Goal: Book appointment/travel/reservation

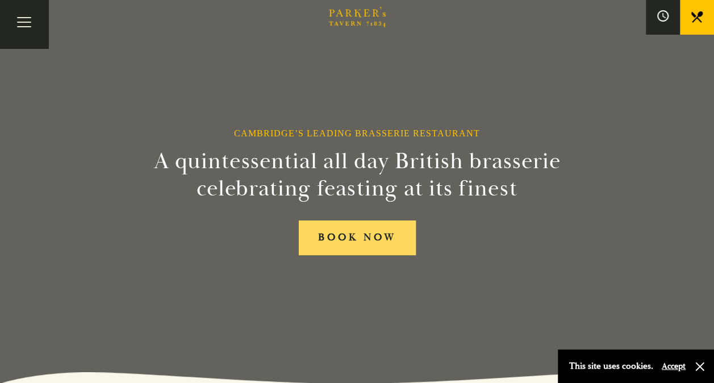
click at [369, 237] on link "BOOK NOW" at bounding box center [357, 237] width 117 height 35
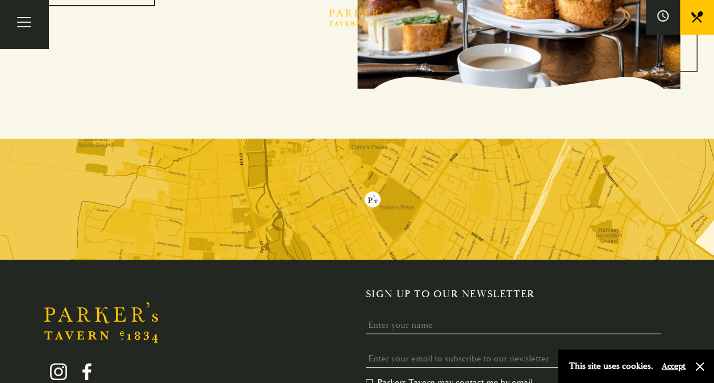
scroll to position [1878, 0]
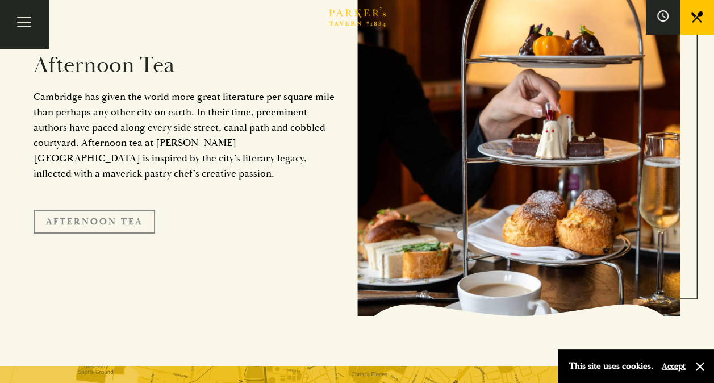
click at [87, 210] on link "Afternoon Tea" at bounding box center [95, 222] width 122 height 24
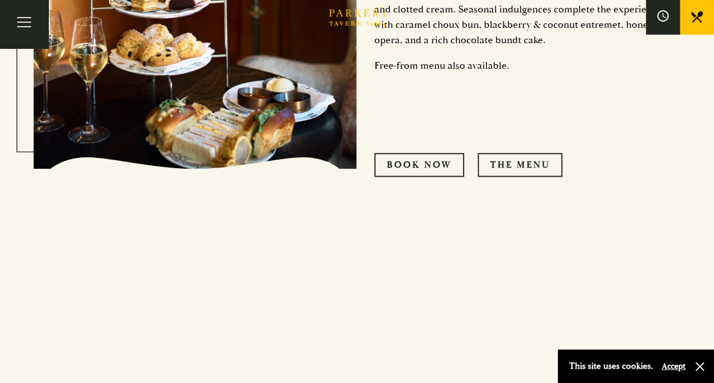
scroll to position [702, 0]
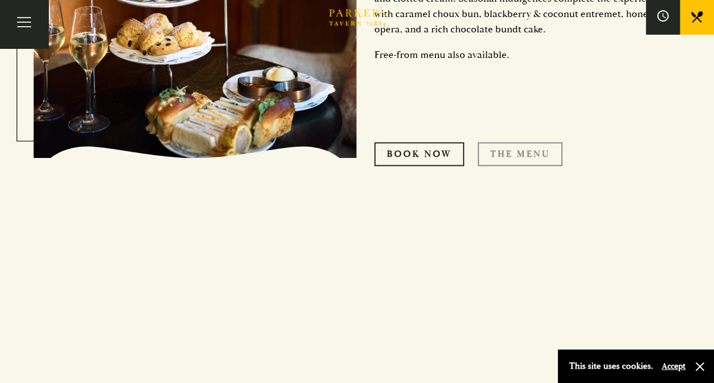
click at [509, 158] on link "THE MENU" at bounding box center [520, 154] width 85 height 24
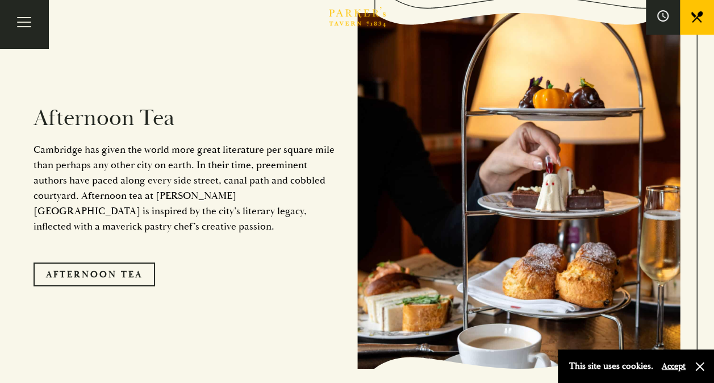
scroll to position [1860, 0]
